Goal: Task Accomplishment & Management: Use online tool/utility

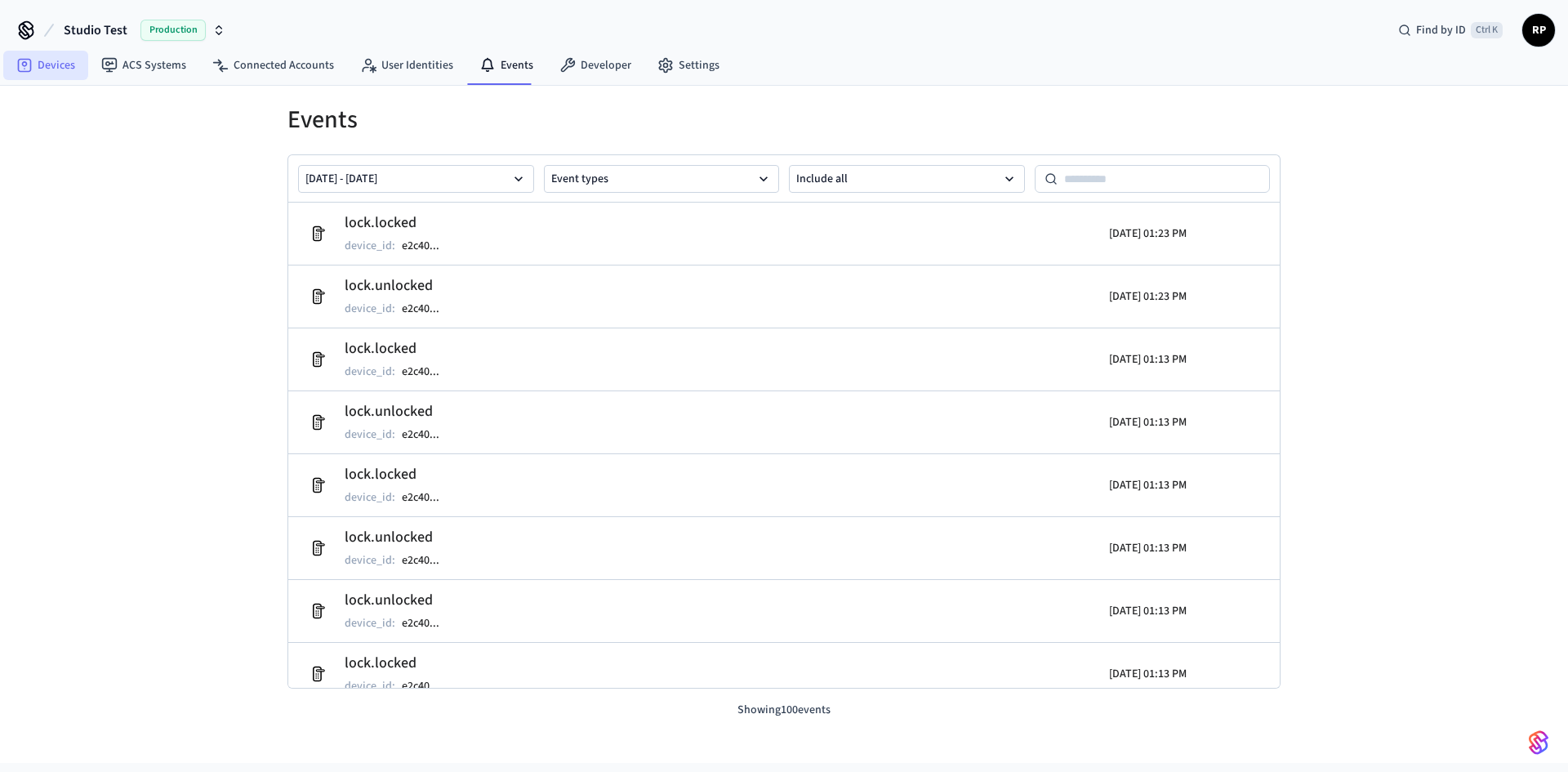
click at [59, 62] on link "Devices" at bounding box center [45, 65] width 85 height 29
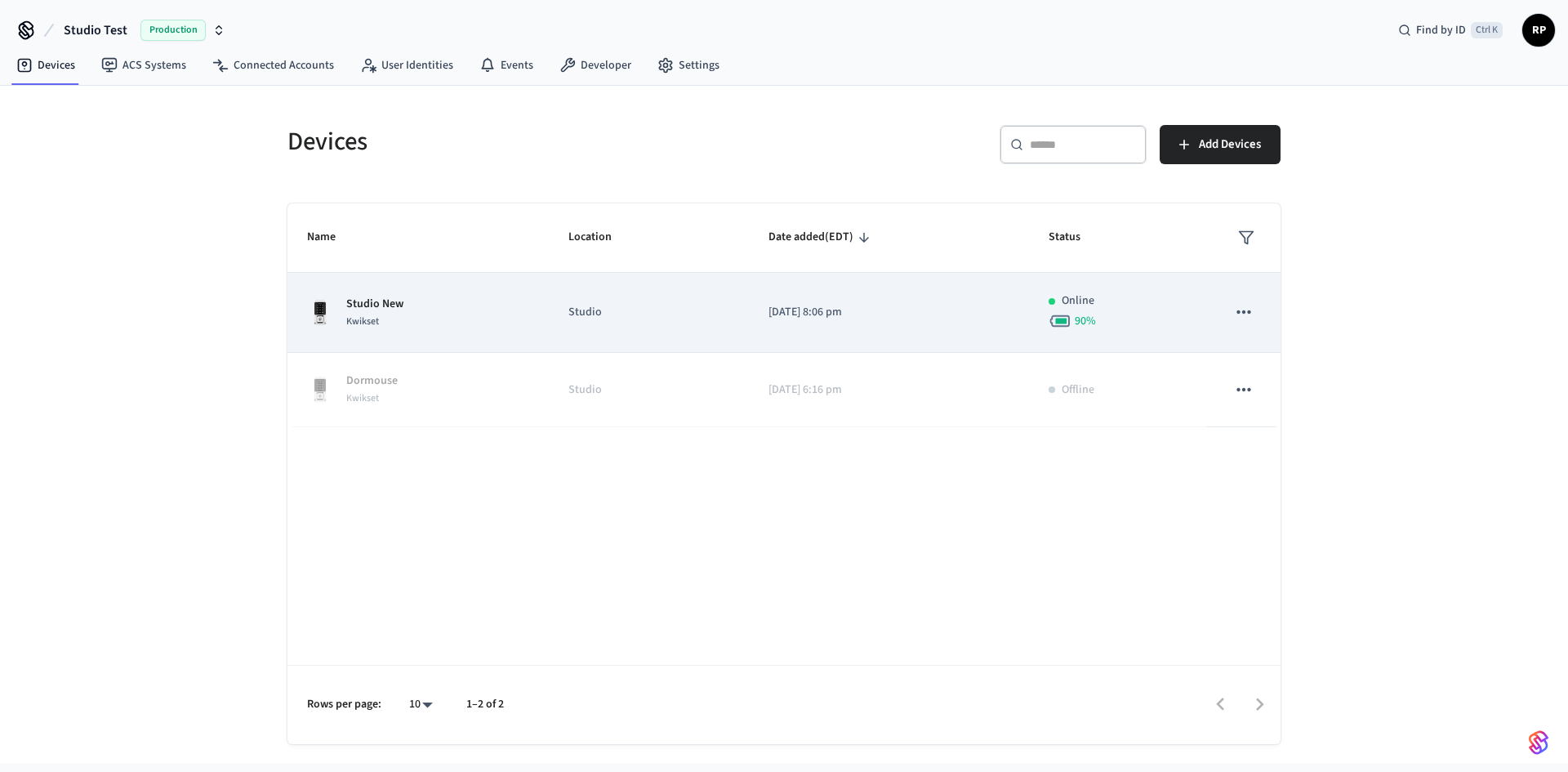
click at [431, 316] on div "Studio New Kwikset" at bounding box center [418, 313] width 222 height 34
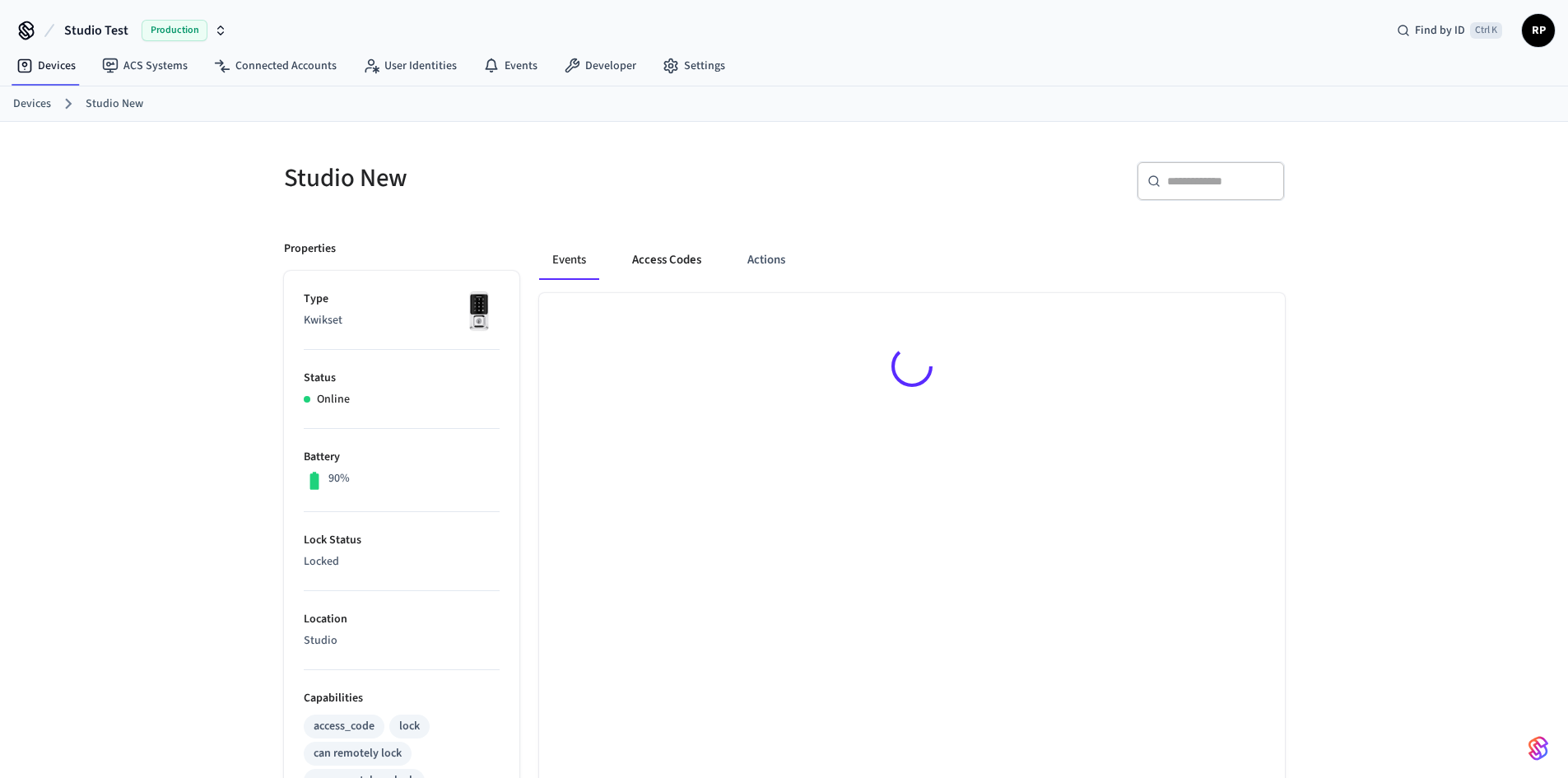
click at [673, 262] on button "Access Codes" at bounding box center [667, 260] width 96 height 40
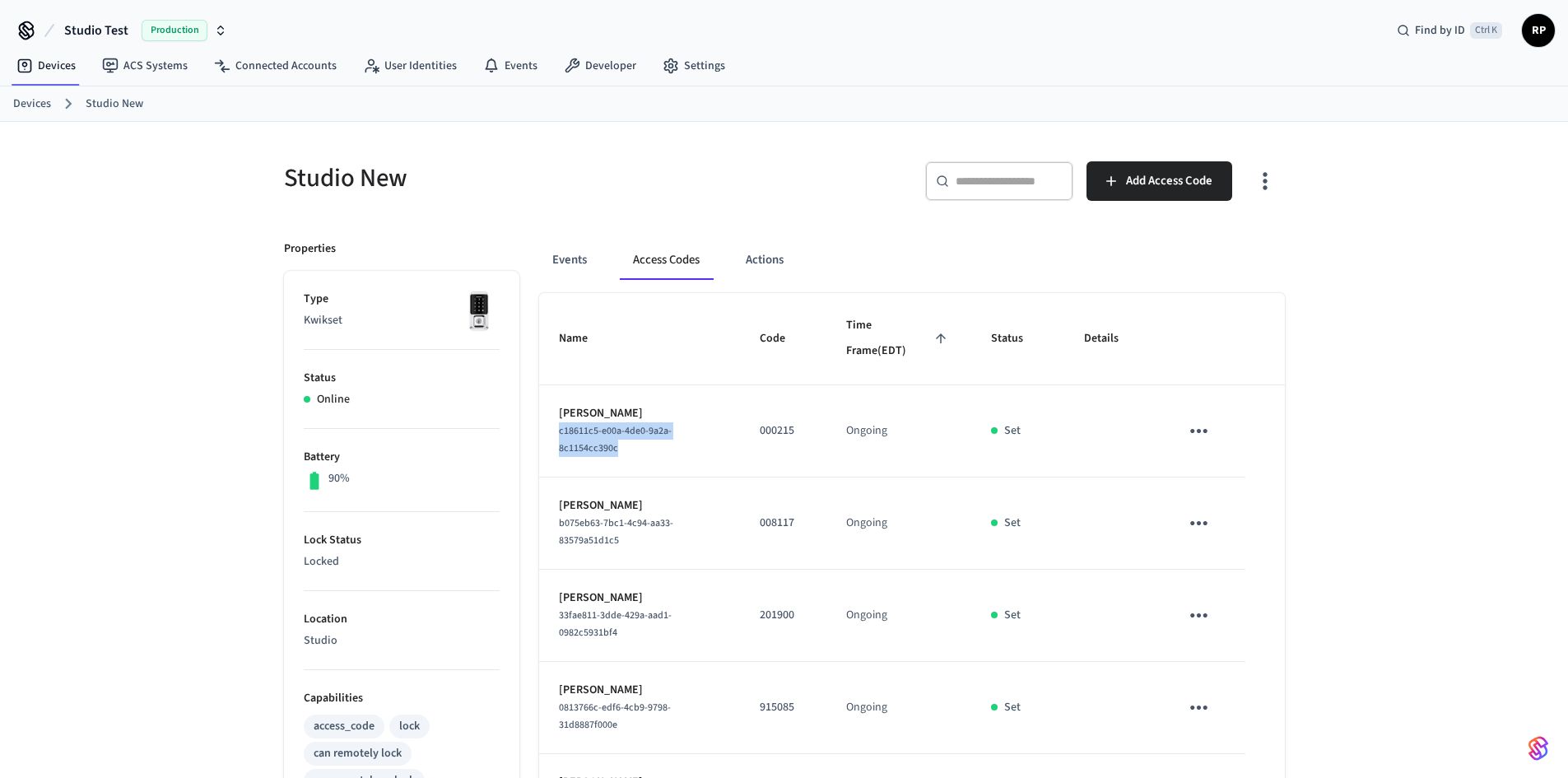
drag, startPoint x: 625, startPoint y: 447, endPoint x: 549, endPoint y: 433, distance: 77.3
click at [552, 433] on td "[PERSON_NAME] Post c18611c5-e00a-4de0-9a2a-8c1154cc390c" at bounding box center [640, 431] width 201 height 92
copy span "c18611c5-e00a-4de0-9a2a-8c1154cc390c"
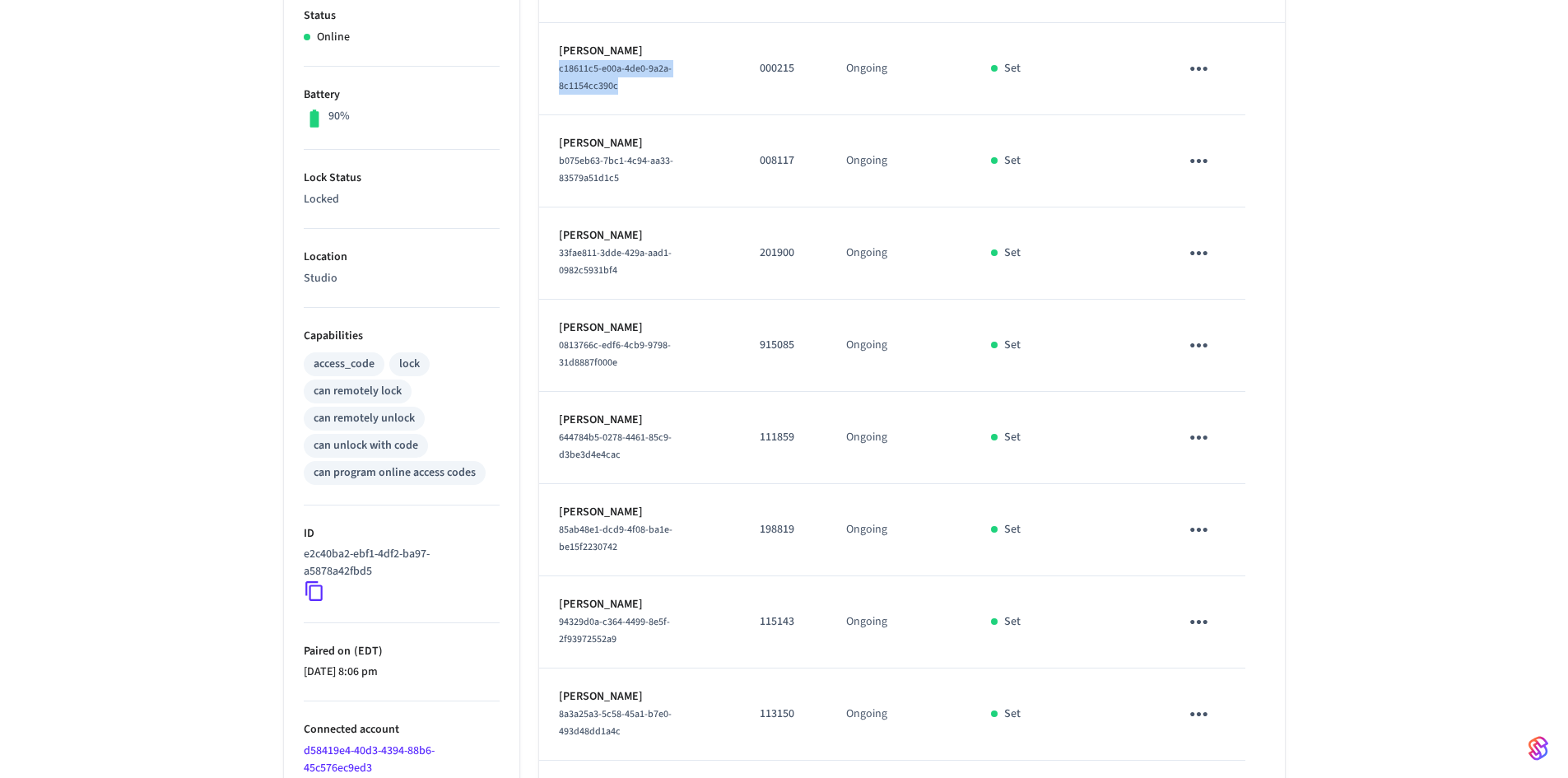
scroll to position [115, 0]
